Goal: Task Accomplishment & Management: Use online tool/utility

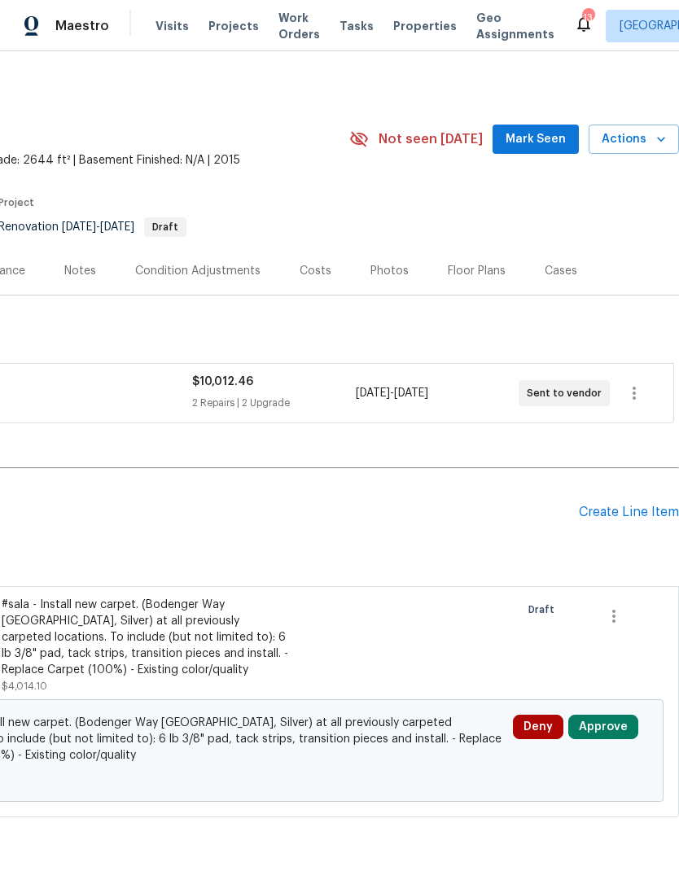
click at [278, 31] on span "Work Orders" at bounding box center [299, 26] width 42 height 33
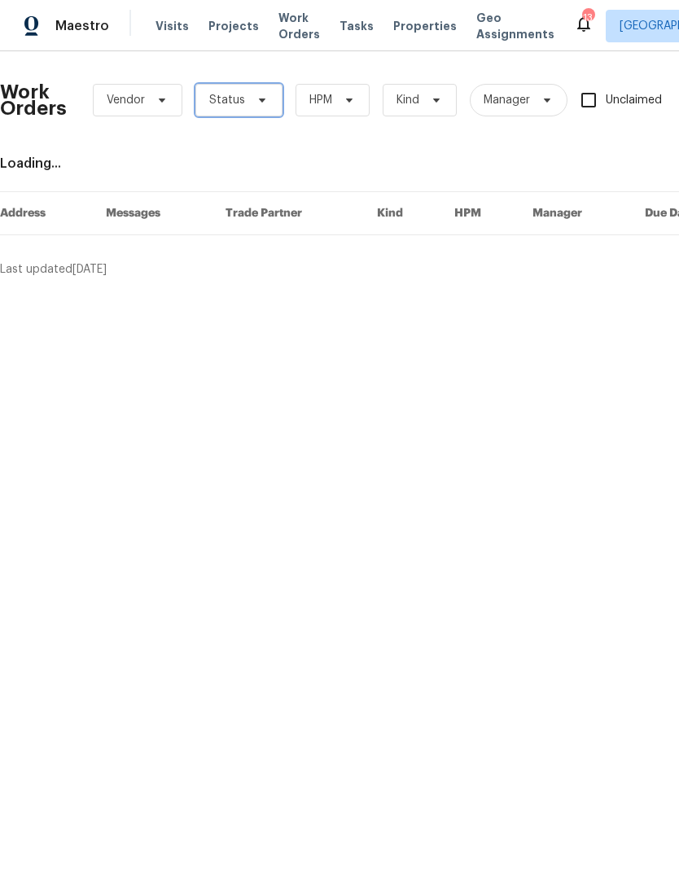
click at [238, 107] on span "Status" at bounding box center [227, 100] width 36 height 16
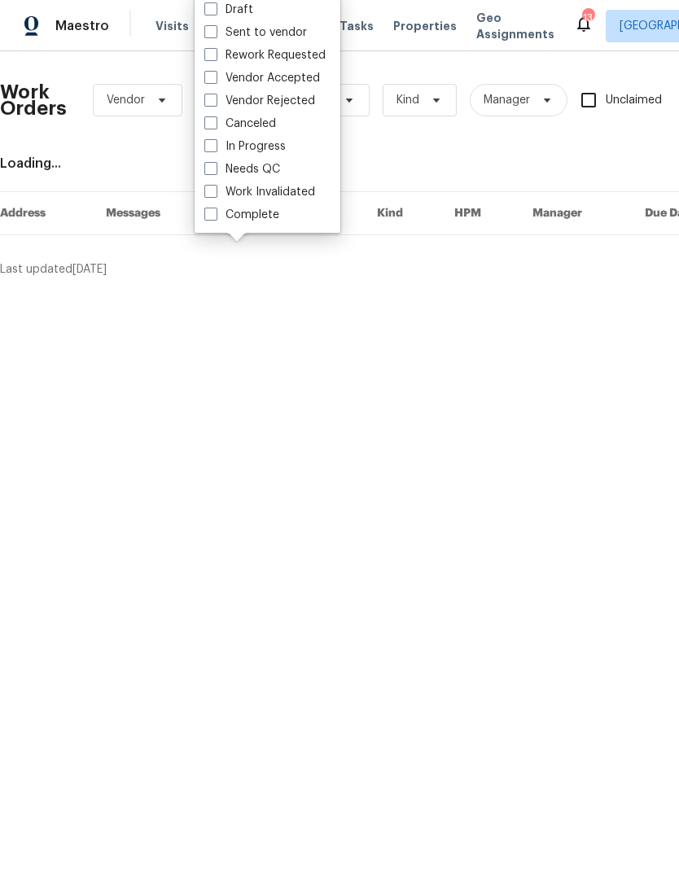
click at [226, 163] on label "Needs QC" at bounding box center [242, 169] width 76 height 16
click at [215, 163] on input "Needs QC" at bounding box center [209, 166] width 11 height 11
checkbox input "true"
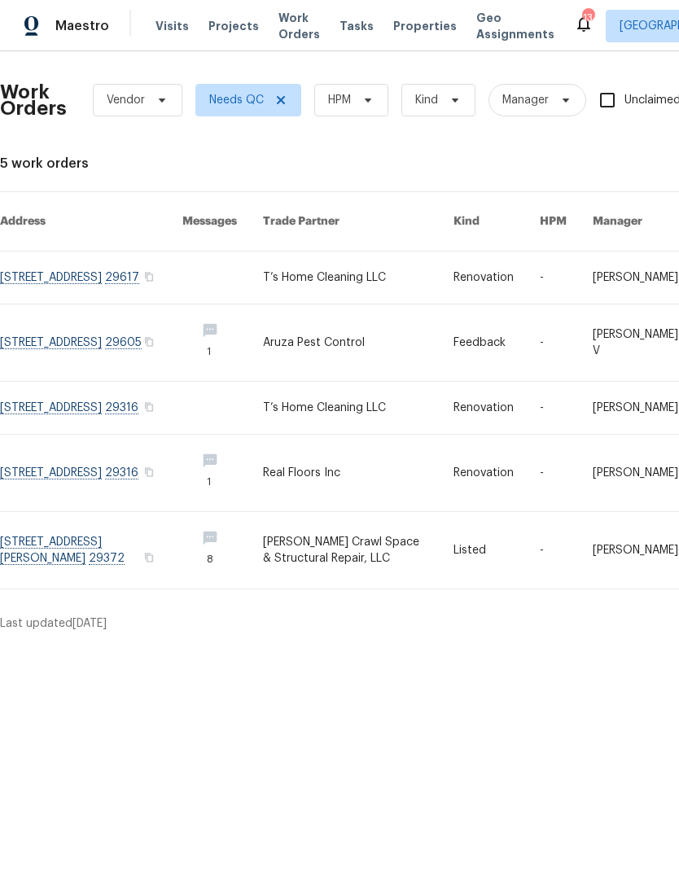
click at [41, 267] on link at bounding box center [91, 277] width 182 height 52
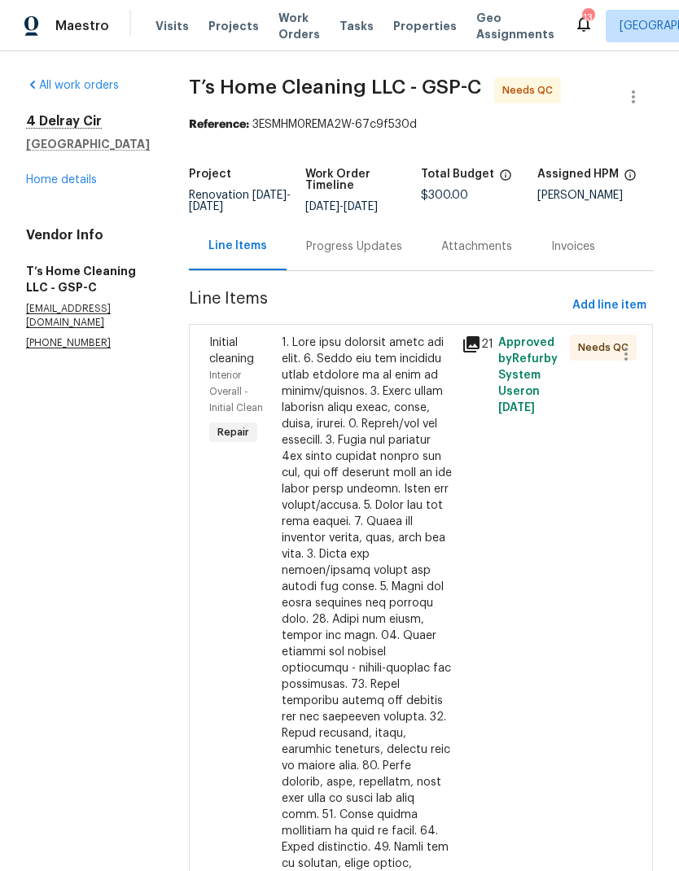
click at [367, 467] on div at bounding box center [367, 725] width 171 height 781
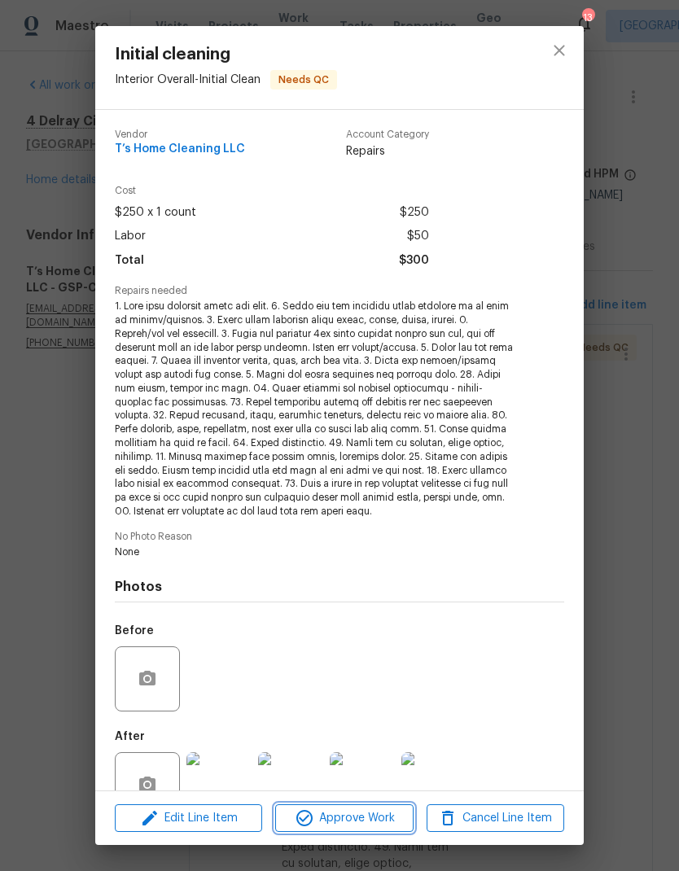
click at [382, 813] on span "Approve Work" at bounding box center [344, 818] width 128 height 20
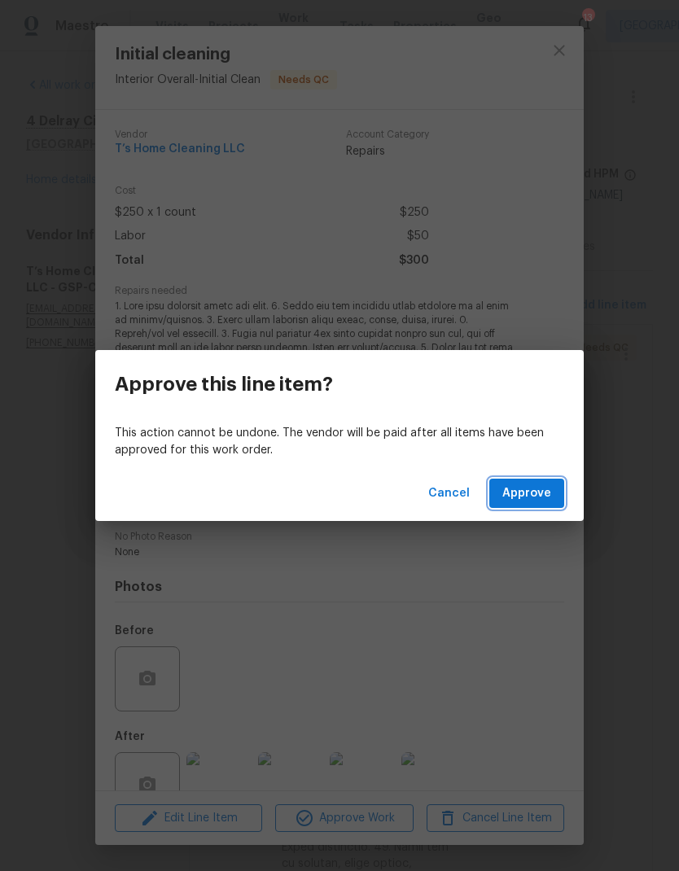
click at [540, 496] on span "Approve" at bounding box center [526, 493] width 49 height 20
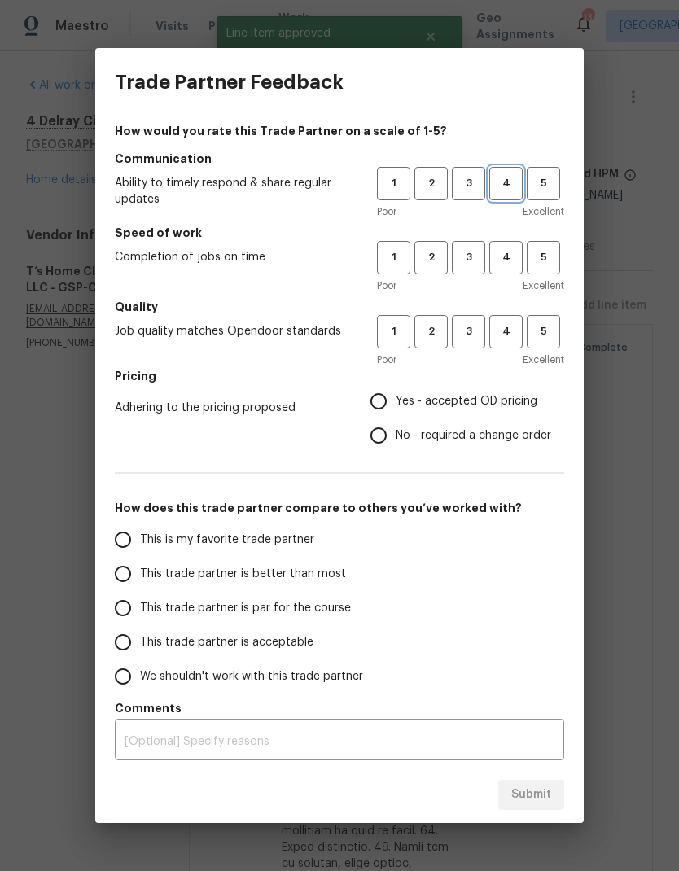
click at [503, 181] on span "4" at bounding box center [506, 183] width 30 height 19
click at [501, 249] on span "4" at bounding box center [506, 257] width 30 height 19
click at [513, 331] on span "4" at bounding box center [506, 331] width 30 height 19
click at [378, 402] on input "Yes - accepted OD pricing" at bounding box center [378, 401] width 34 height 34
radio input "true"
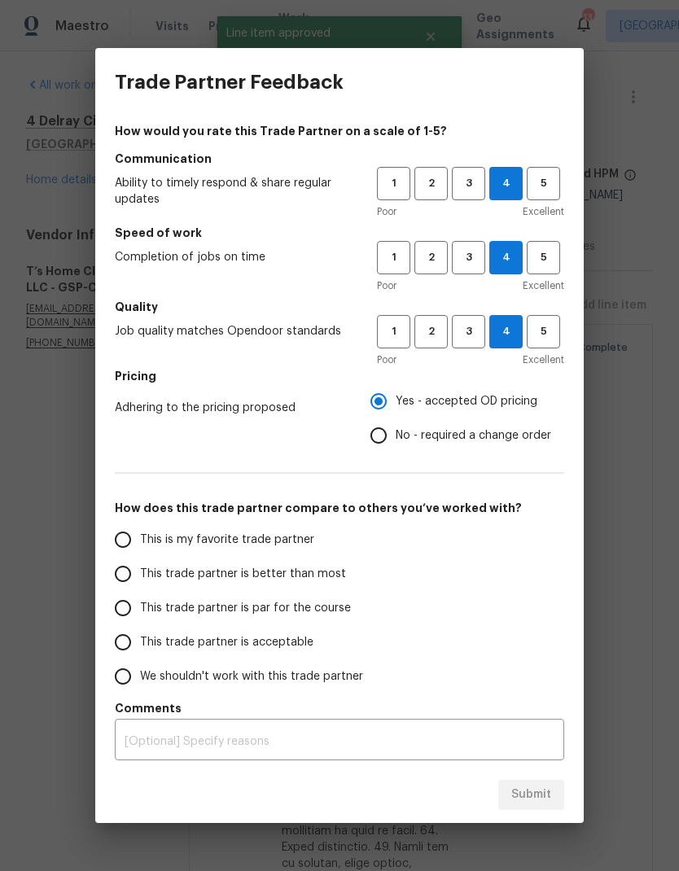
click at [129, 576] on input "This trade partner is better than most" at bounding box center [123, 574] width 34 height 34
click at [536, 799] on span "Submit" at bounding box center [531, 795] width 40 height 20
radio input "true"
radio input "false"
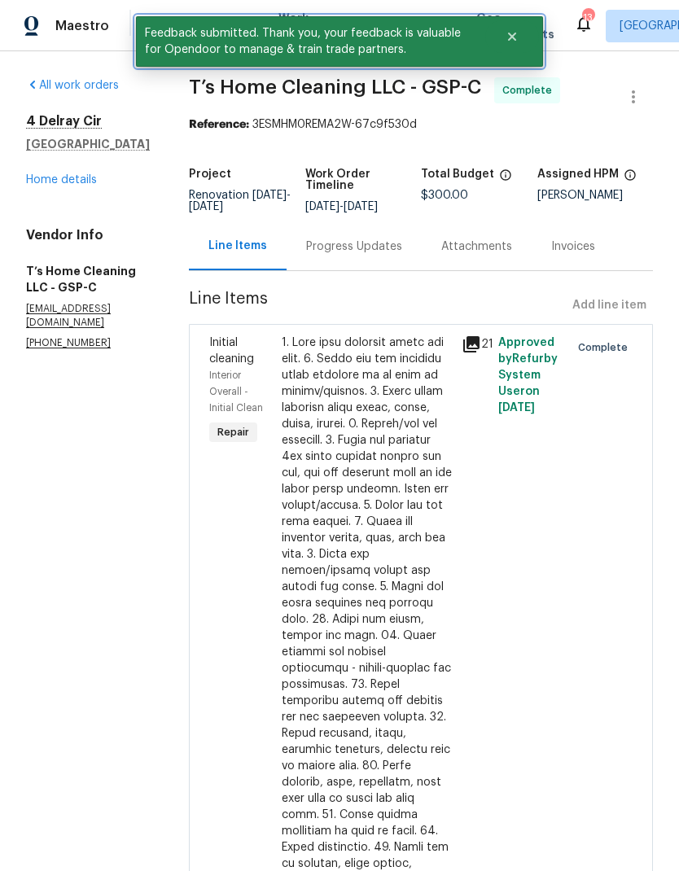
click at [515, 37] on icon "Close" at bounding box center [511, 36] width 13 height 13
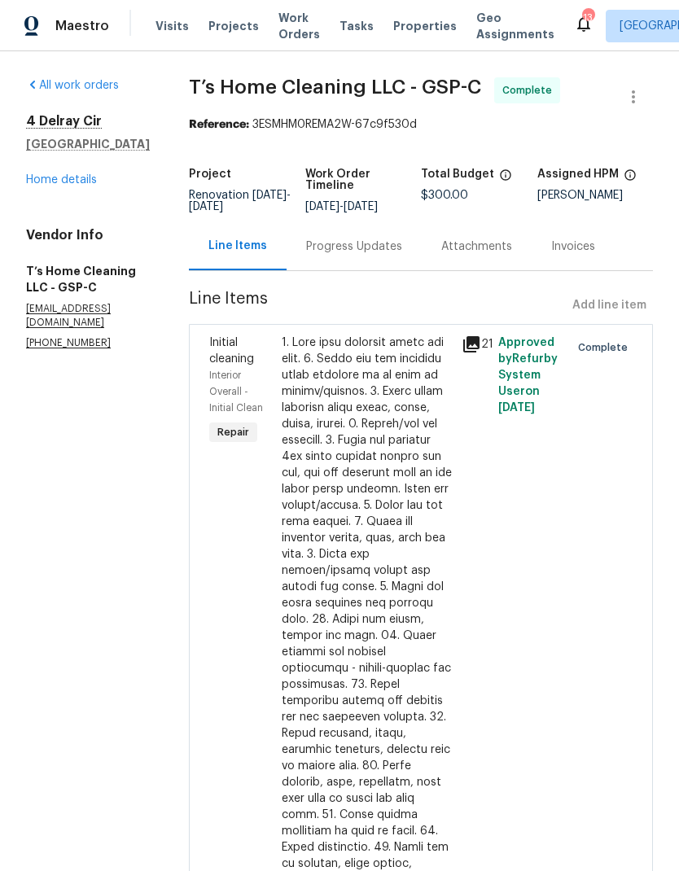
click at [286, 32] on span "Work Orders" at bounding box center [299, 26] width 42 height 33
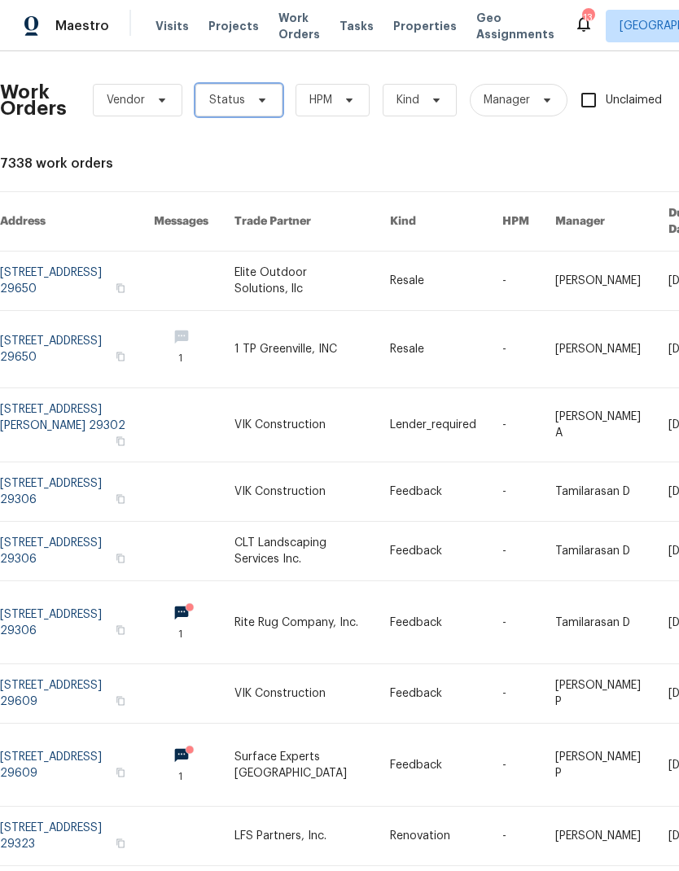
click at [238, 89] on span "Status" at bounding box center [238, 100] width 87 height 33
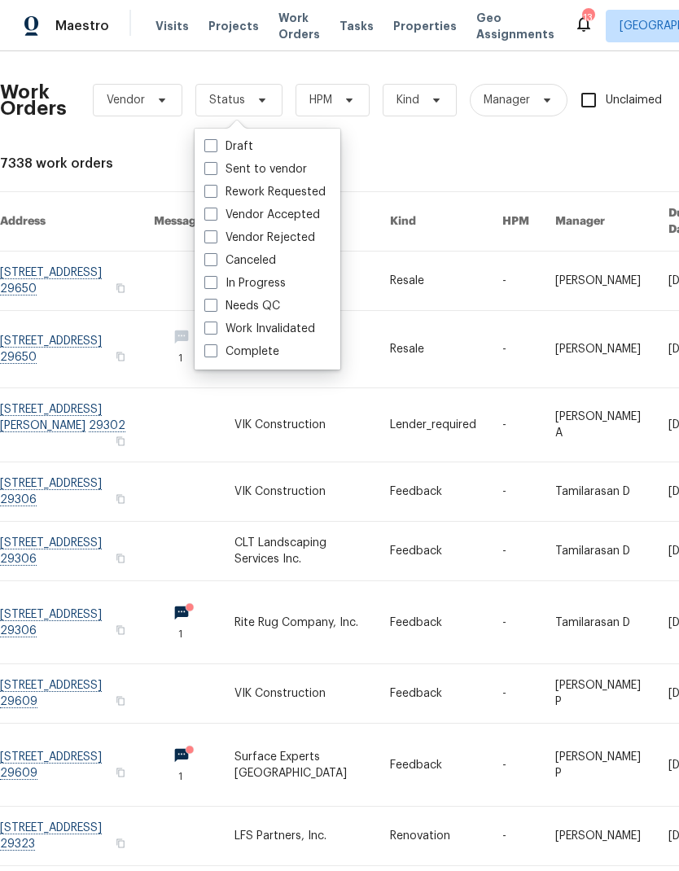
click at [218, 307] on label "Needs QC" at bounding box center [242, 306] width 76 height 16
click at [215, 307] on input "Needs QC" at bounding box center [209, 303] width 11 height 11
checkbox input "true"
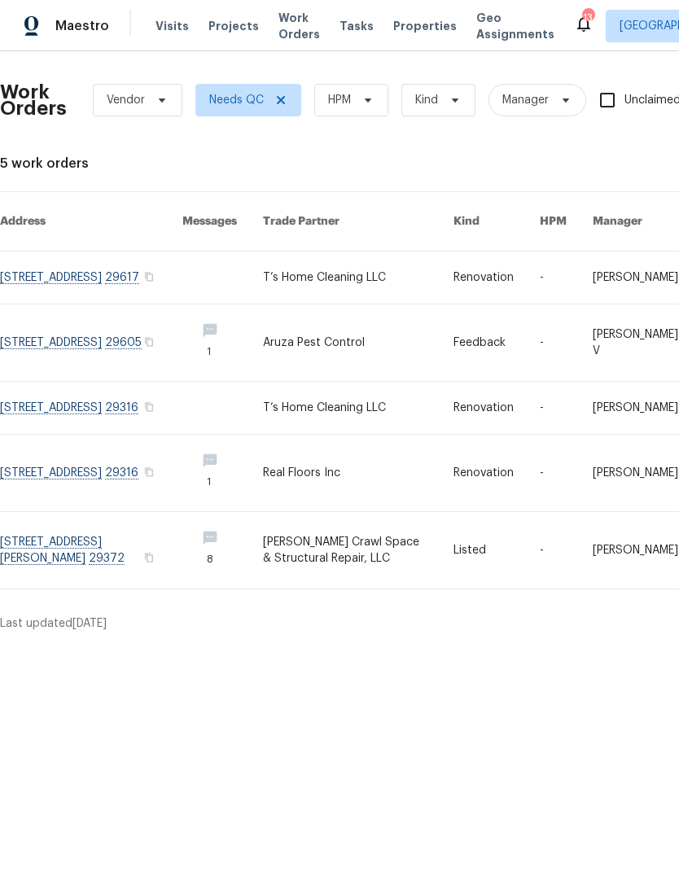
click at [53, 398] on link at bounding box center [91, 408] width 182 height 52
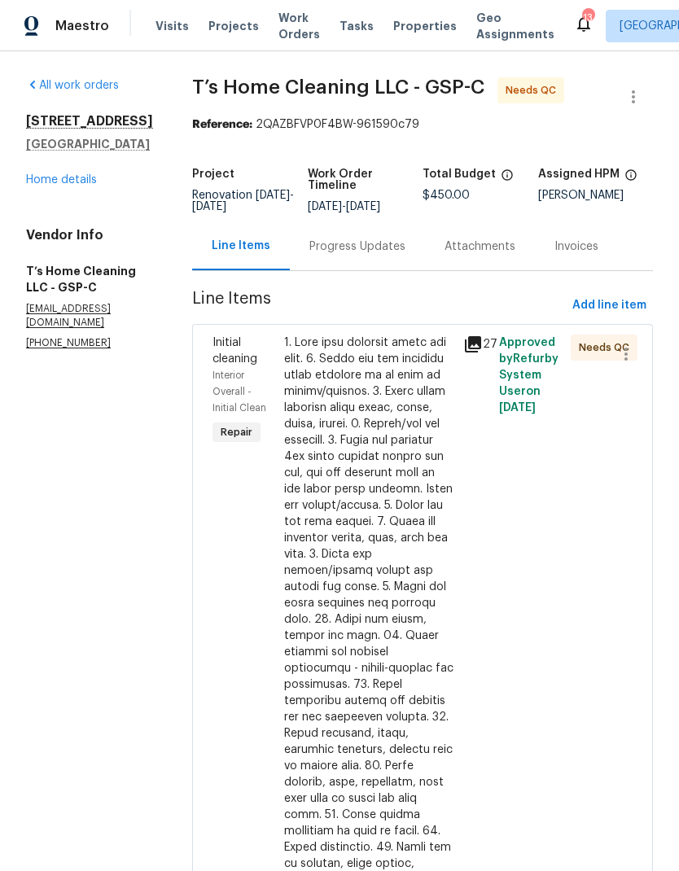
click at [344, 511] on div at bounding box center [368, 725] width 169 height 781
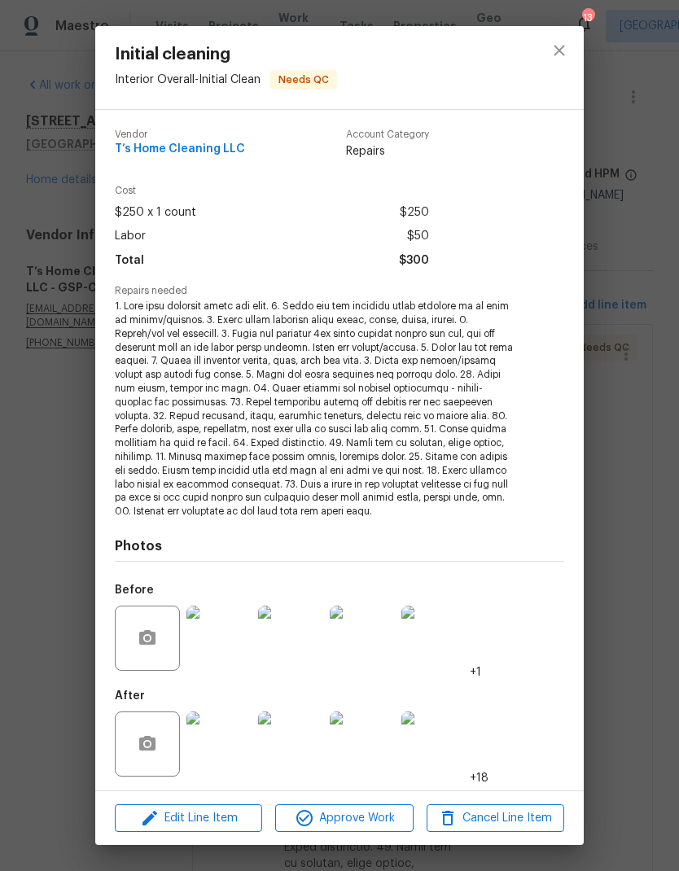
click at [384, 817] on span "Approve Work" at bounding box center [344, 818] width 128 height 20
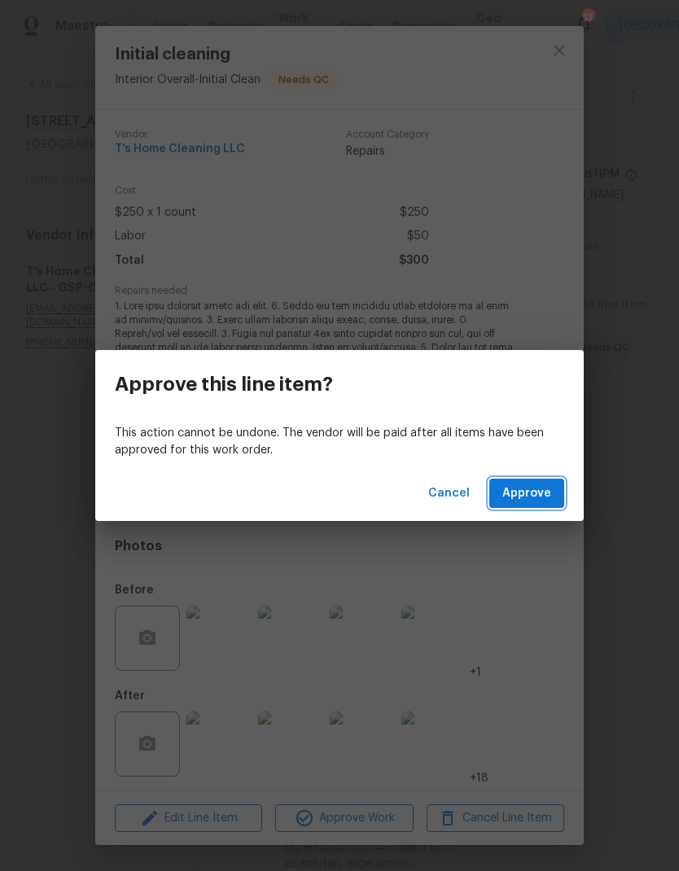
click at [528, 495] on span "Approve" at bounding box center [526, 493] width 49 height 20
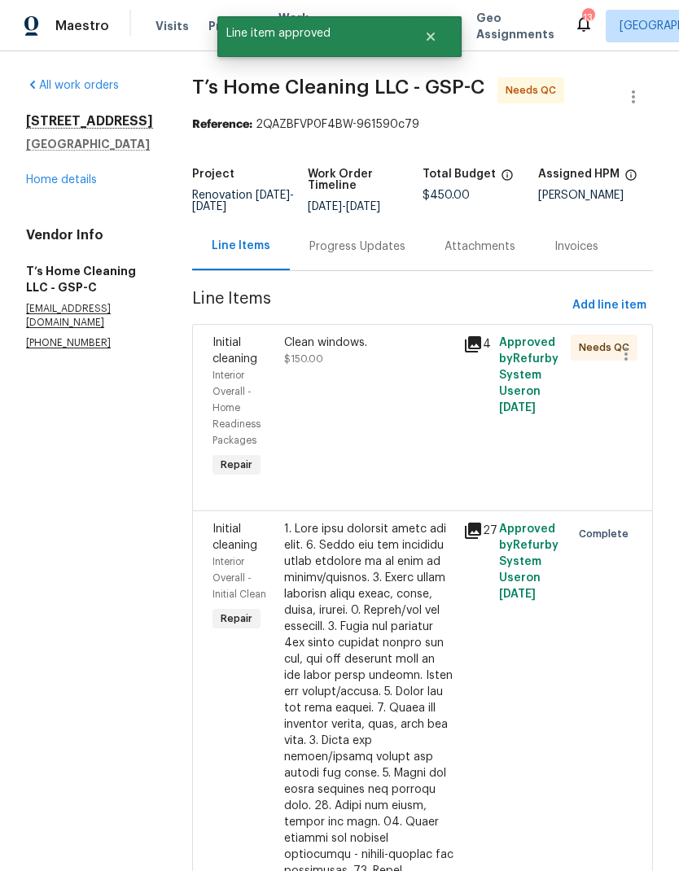
click at [357, 436] on div "Clean windows. $150.00" at bounding box center [368, 408] width 179 height 156
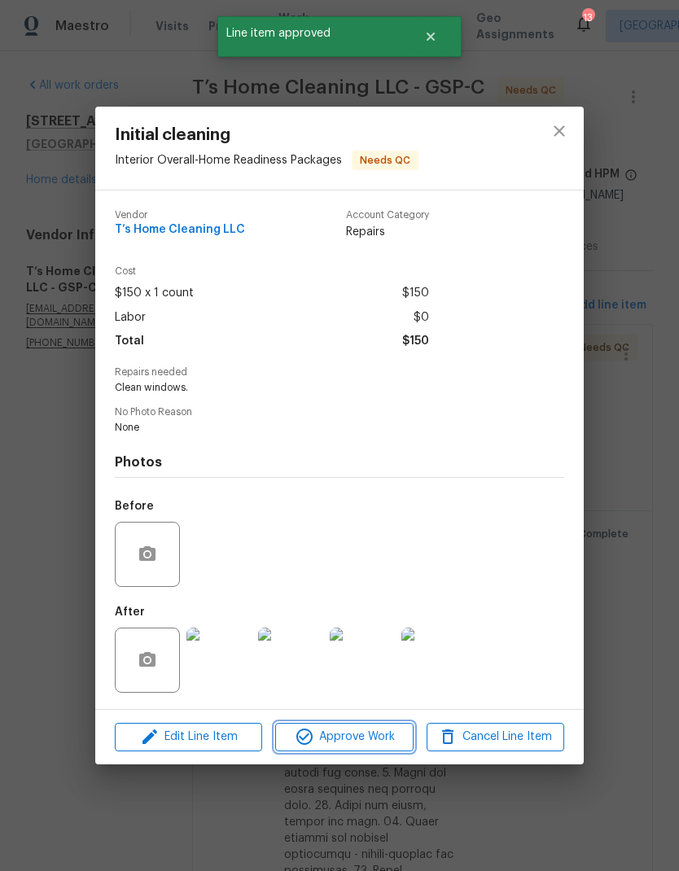
click at [393, 733] on span "Approve Work" at bounding box center [344, 737] width 128 height 20
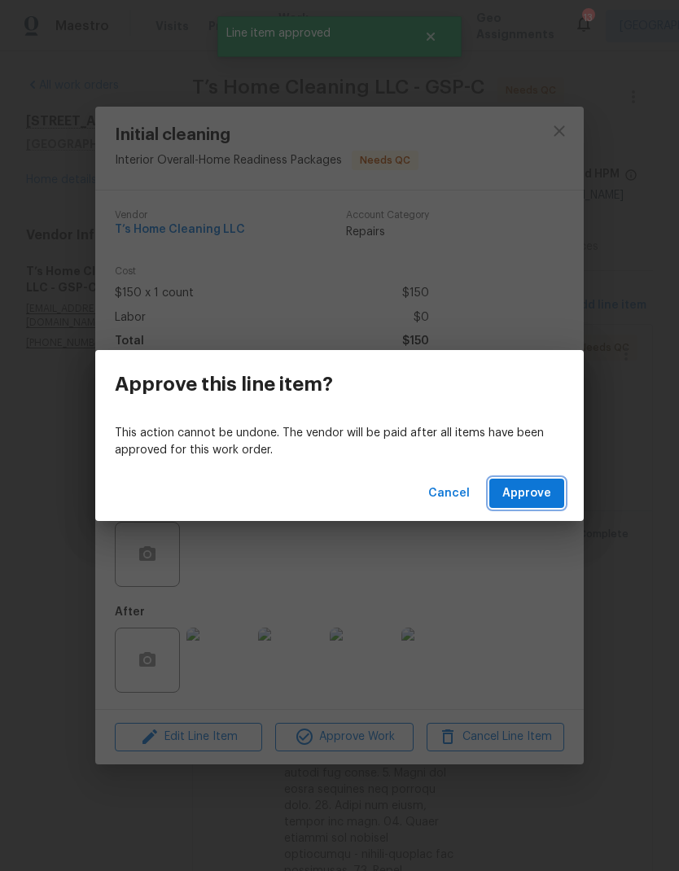
click at [535, 489] on span "Approve" at bounding box center [526, 493] width 49 height 20
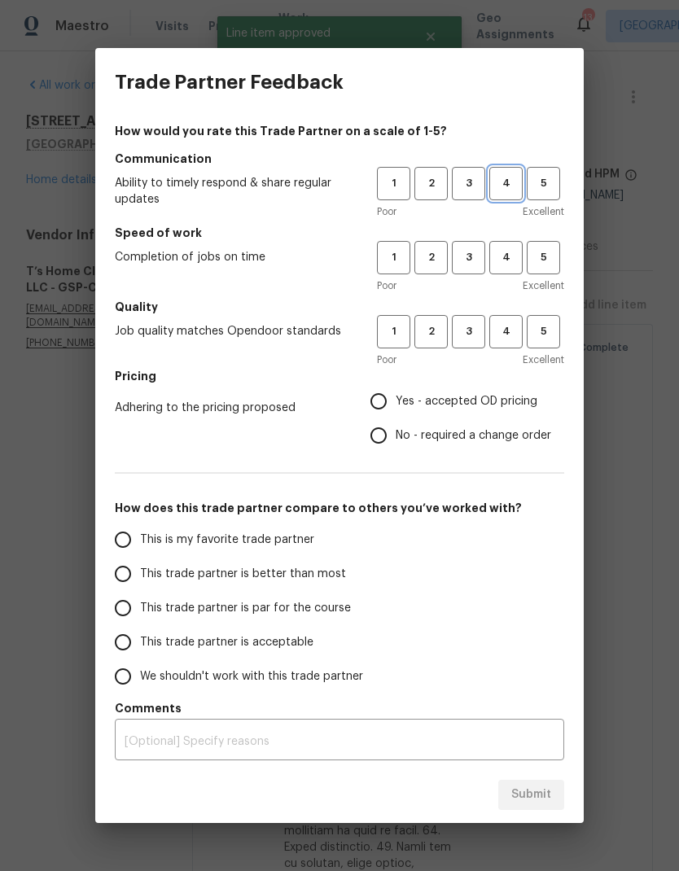
click at [512, 185] on span "4" at bounding box center [506, 183] width 30 height 19
click at [512, 257] on span "4" at bounding box center [506, 257] width 30 height 19
click at [505, 337] on span "4" at bounding box center [506, 331] width 30 height 19
click at [389, 387] on input "Yes - accepted OD pricing" at bounding box center [378, 401] width 34 height 34
radio input "true"
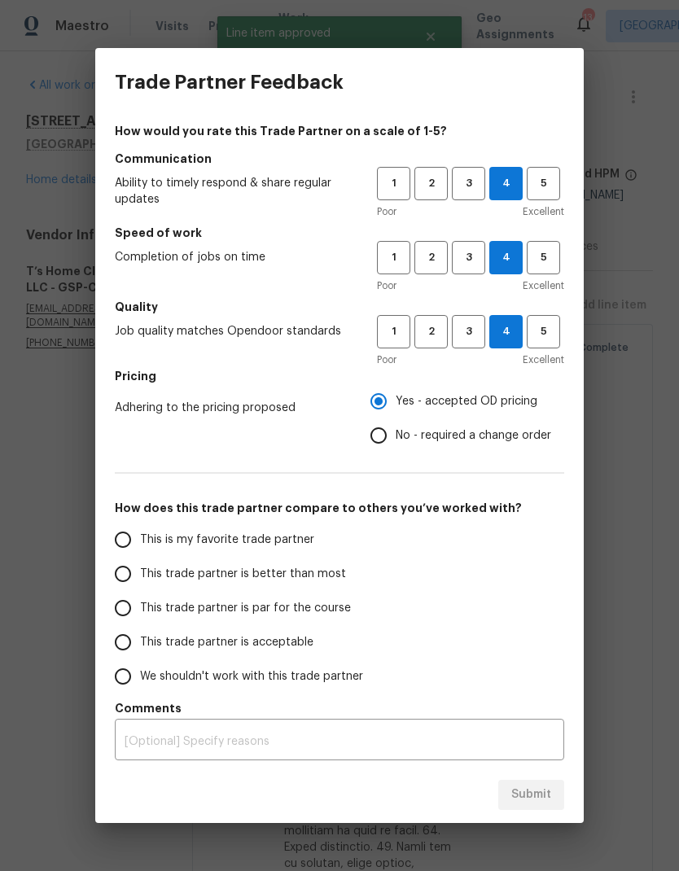
click at [120, 572] on input "This trade partner is better than most" at bounding box center [123, 574] width 34 height 34
click at [558, 788] on button "Submit" at bounding box center [531, 795] width 66 height 30
radio input "true"
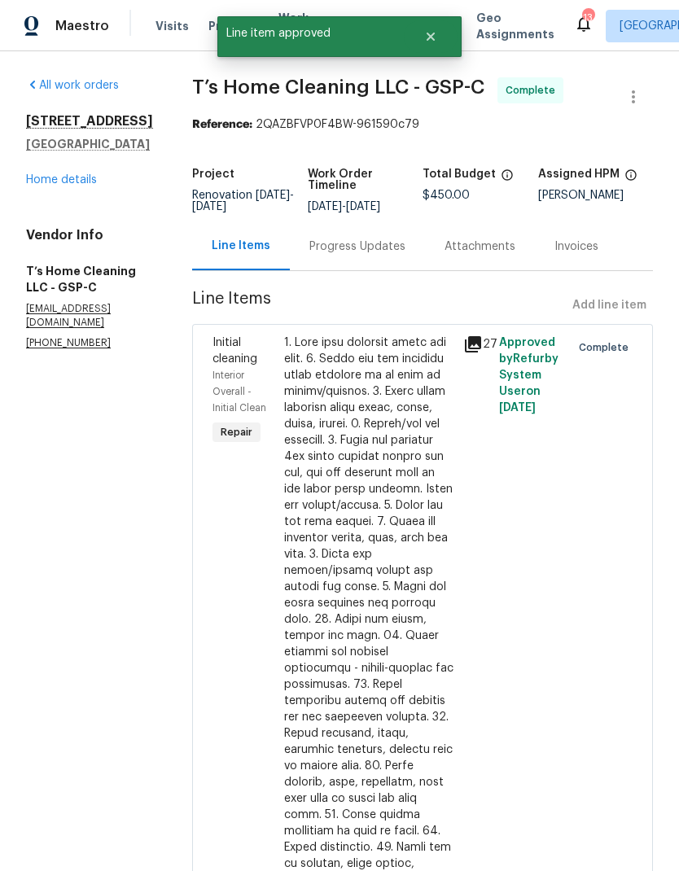
radio input "false"
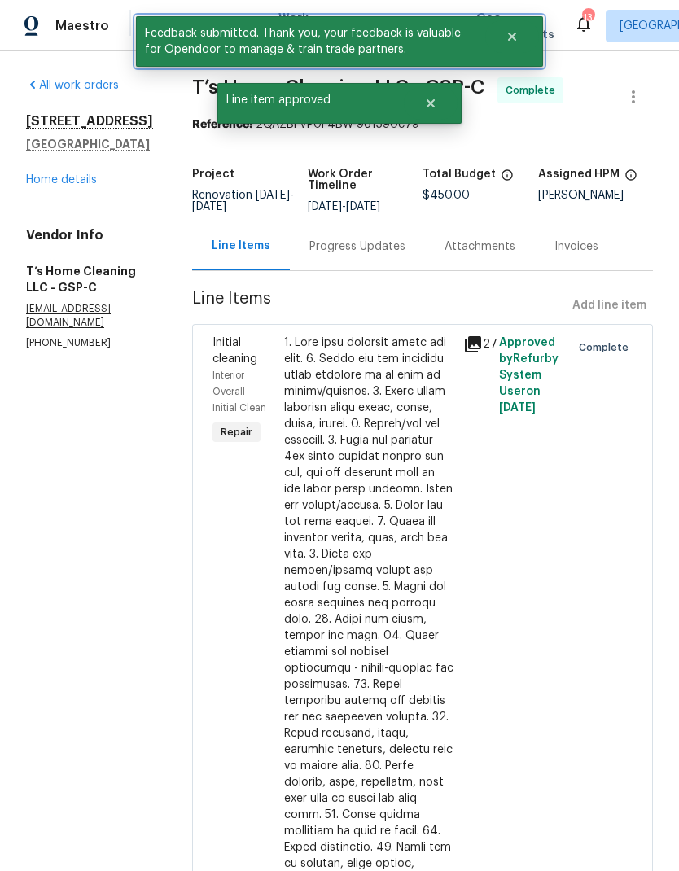
click at [519, 38] on button "Close" at bounding box center [512, 36] width 54 height 33
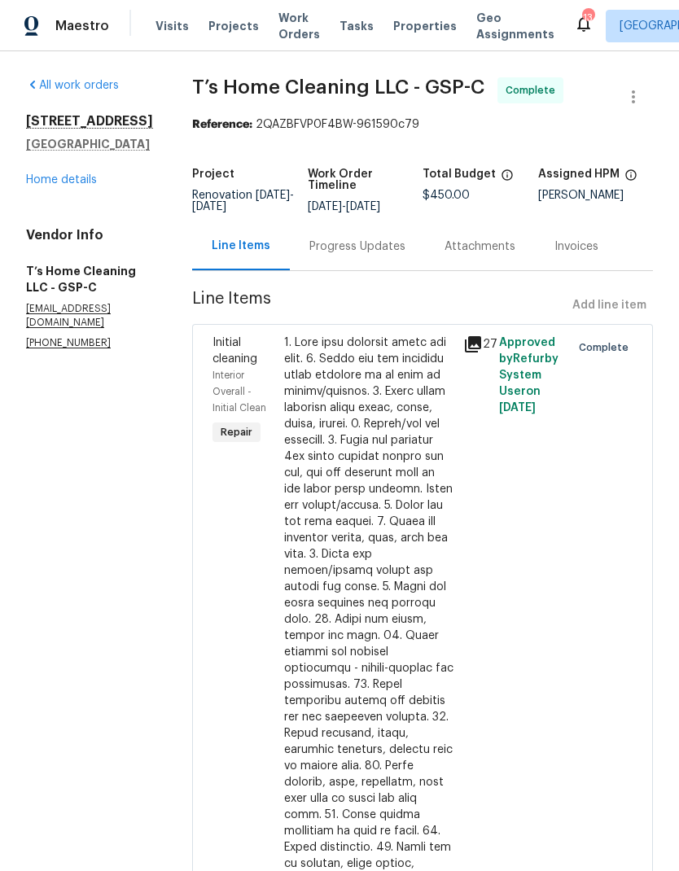
click at [286, 28] on span "Line item approved" at bounding box center [310, 33] width 186 height 34
click at [286, 28] on span "Work Orders" at bounding box center [299, 26] width 42 height 33
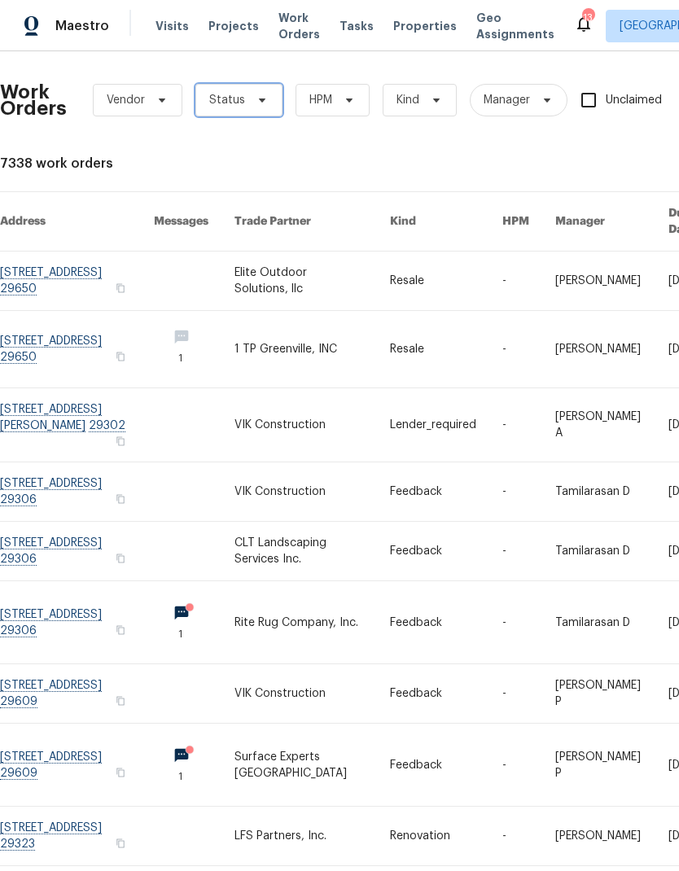
click at [256, 106] on icon at bounding box center [262, 100] width 13 height 13
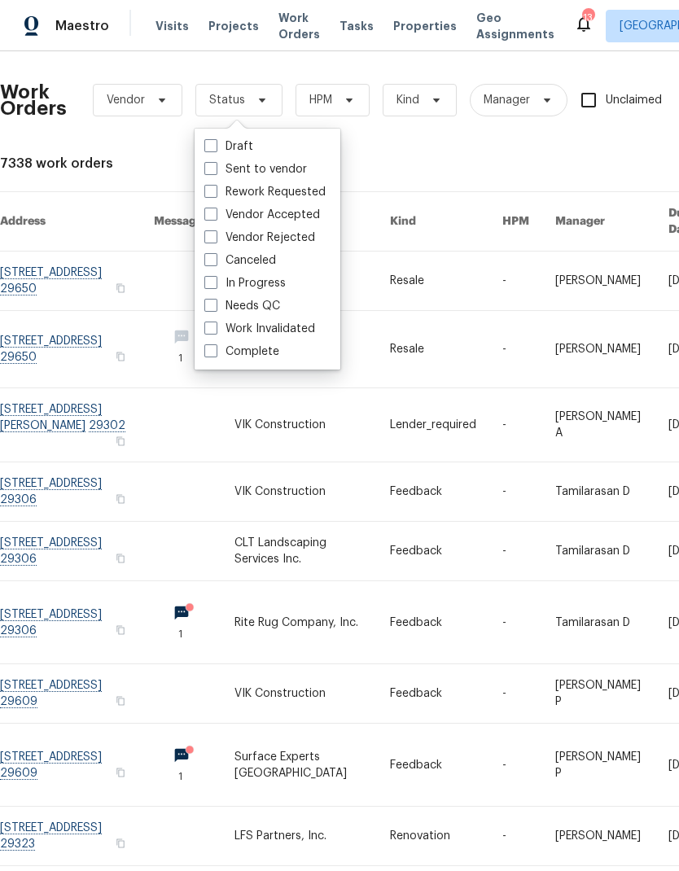
click at [210, 306] on span at bounding box center [210, 305] width 13 height 13
click at [210, 306] on input "Needs QC" at bounding box center [209, 303] width 11 height 11
checkbox input "true"
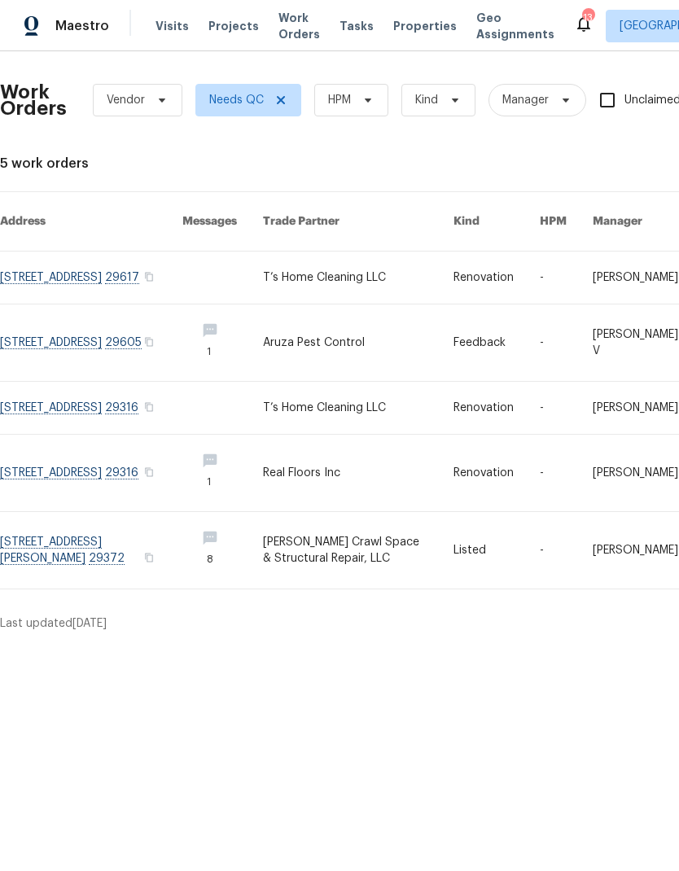
click at [70, 465] on link at bounding box center [91, 473] width 182 height 77
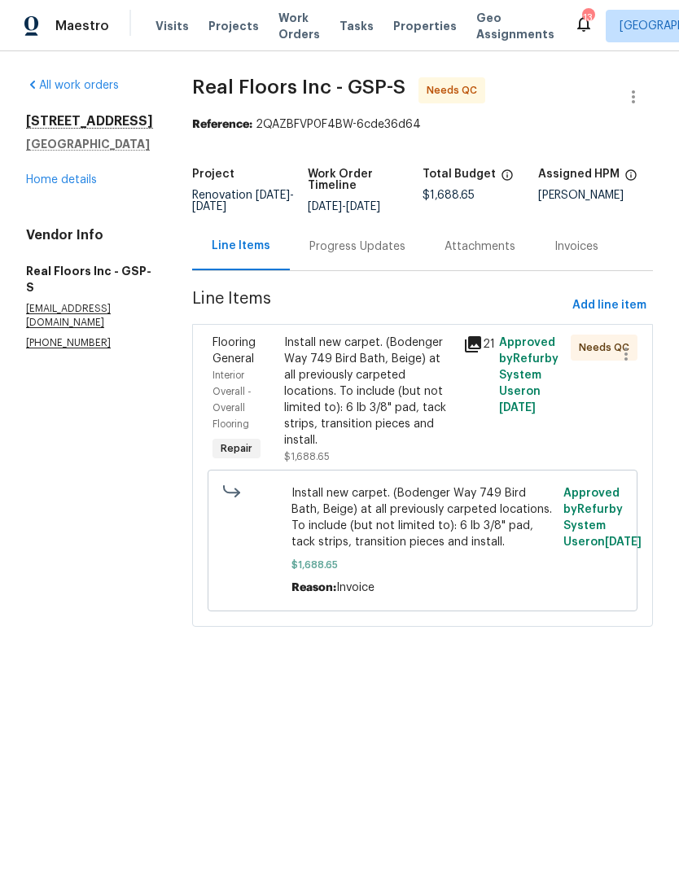
click at [350, 398] on div "Install new carpet. (Bodenger Way 749 Bird Bath, Beige) at all previously carpe…" at bounding box center [368, 392] width 169 height 114
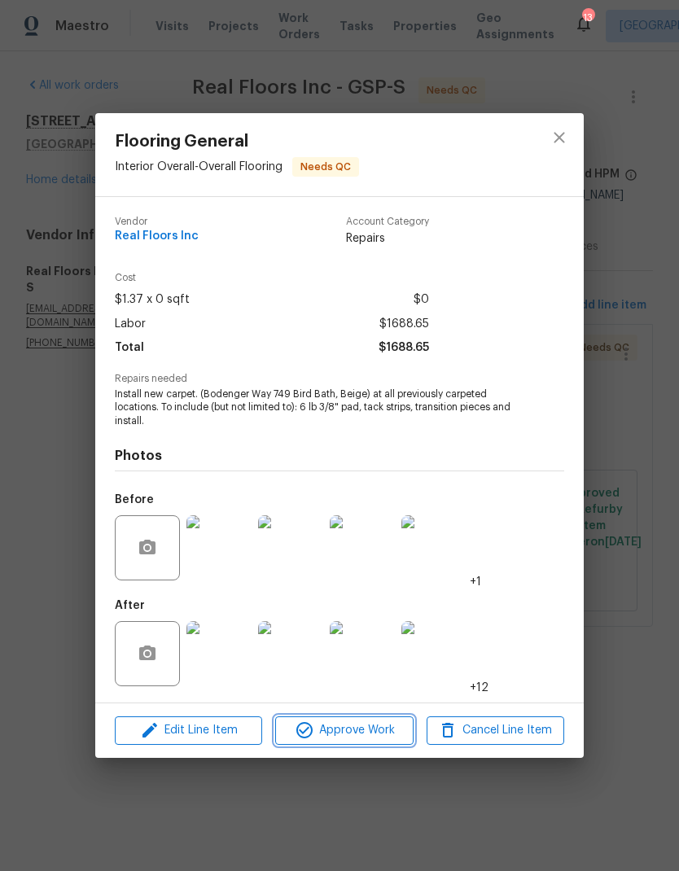
click at [380, 741] on span "Approve Work" at bounding box center [344, 730] width 128 height 20
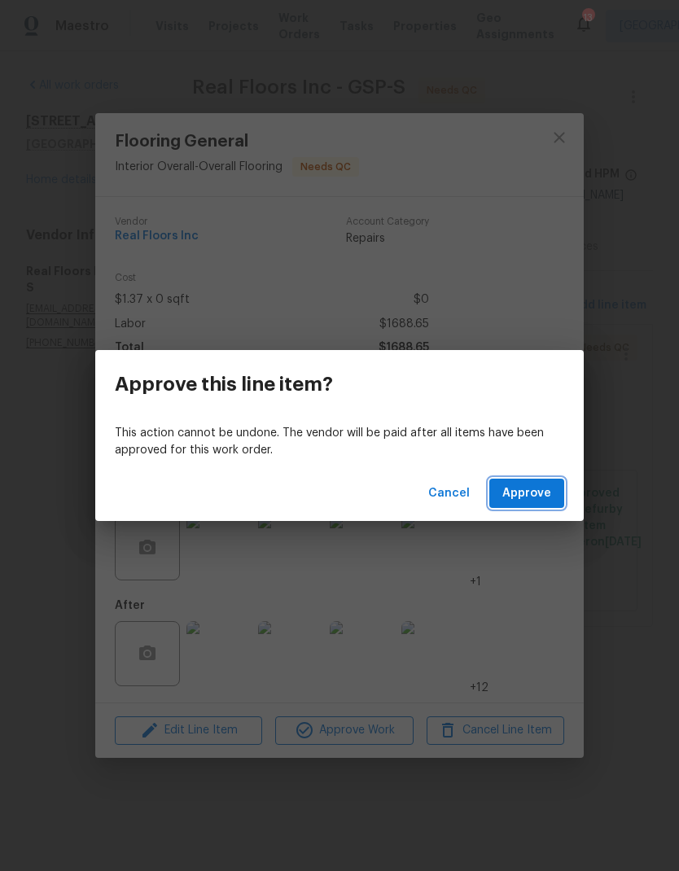
click at [537, 497] on span "Approve" at bounding box center [526, 493] width 49 height 20
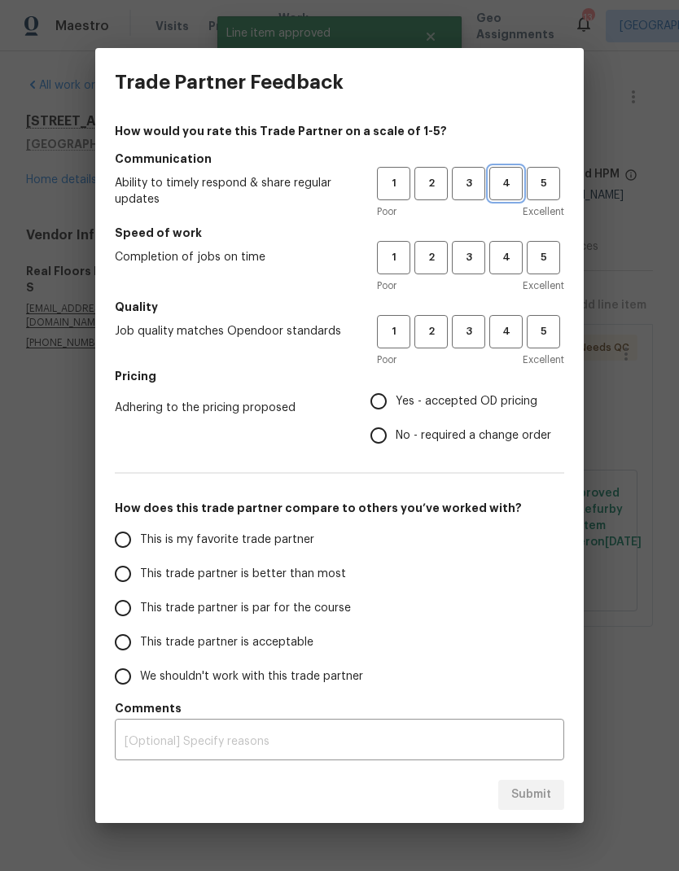
click at [509, 186] on span "4" at bounding box center [506, 183] width 30 height 19
click at [509, 253] on span "4" at bounding box center [506, 257] width 30 height 19
click at [509, 342] on button "4" at bounding box center [505, 331] width 33 height 33
click at [391, 411] on input "Yes - accepted OD pricing" at bounding box center [378, 401] width 34 height 34
radio input "true"
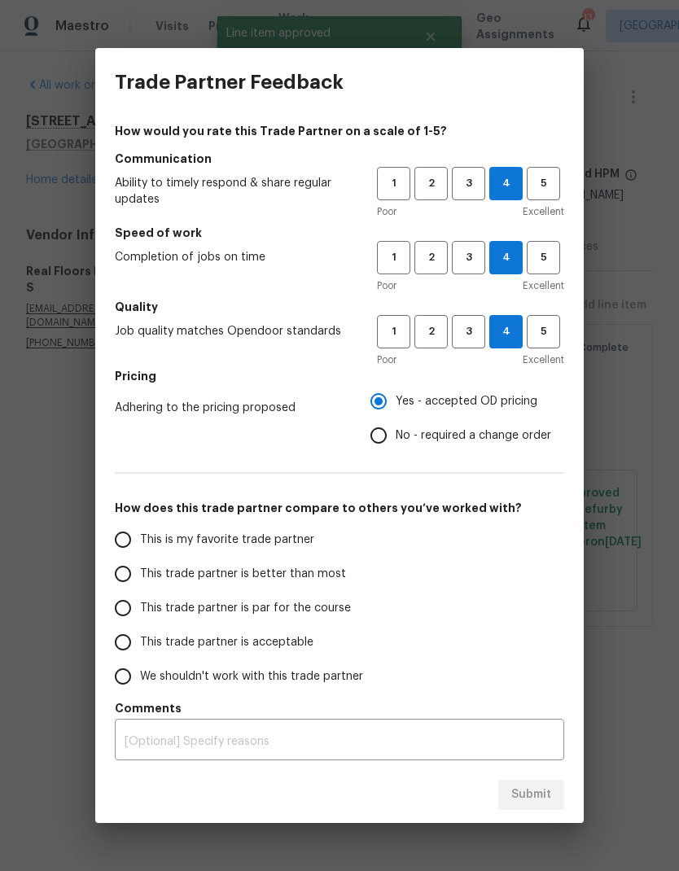
click at [123, 566] on input "This trade partner is better than most" at bounding box center [123, 574] width 34 height 34
click at [529, 790] on span "Submit" at bounding box center [531, 795] width 40 height 20
radio input "true"
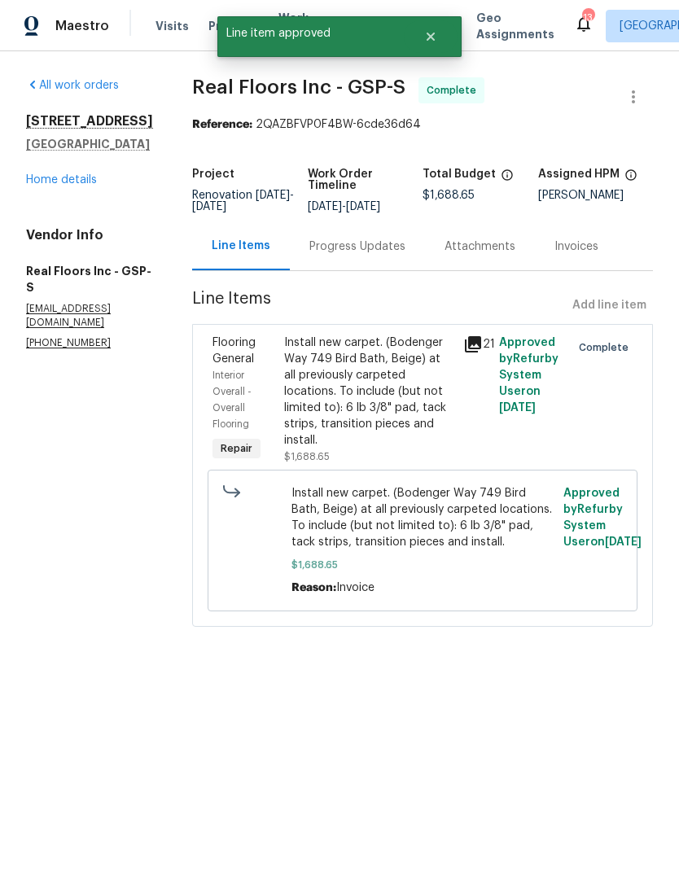
radio input "false"
